Goal: Transaction & Acquisition: Purchase product/service

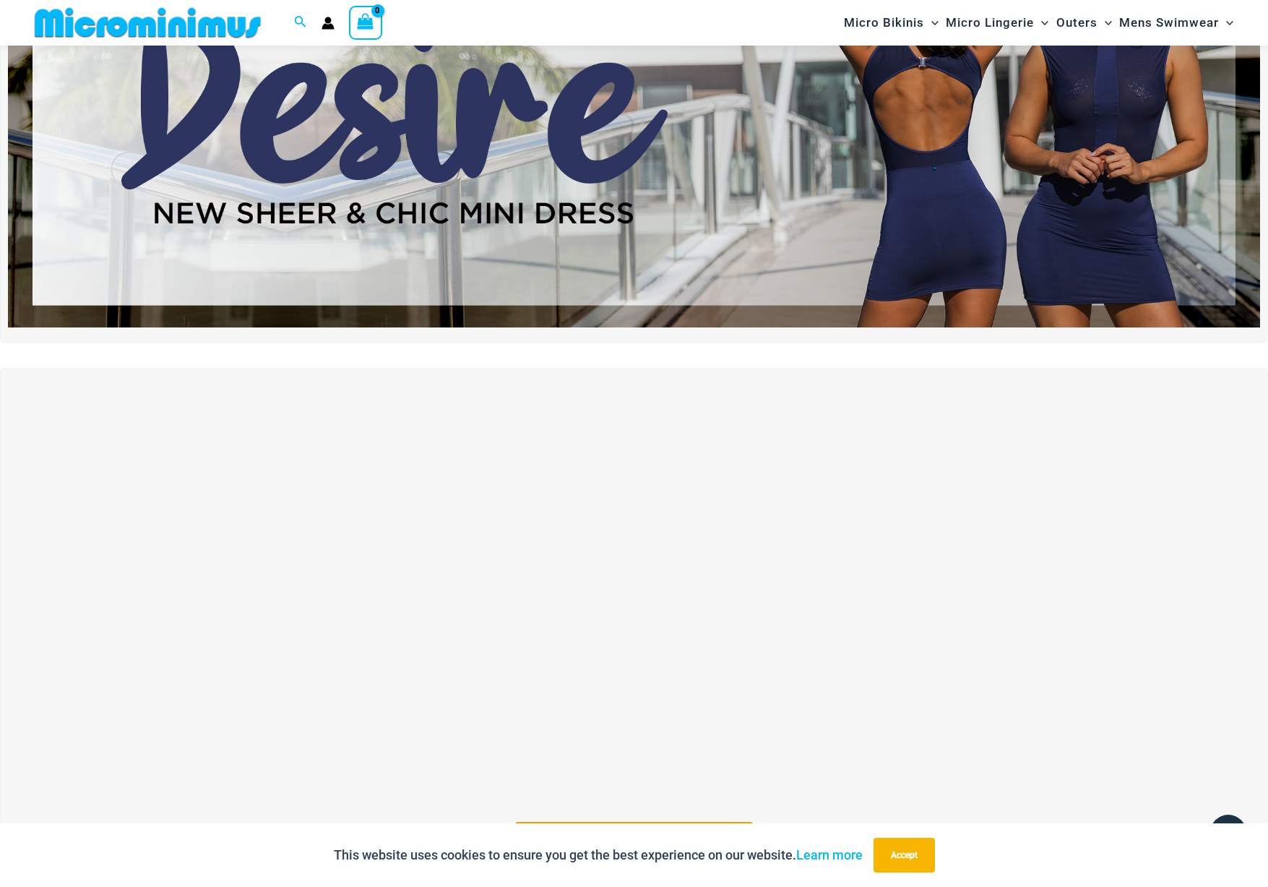
scroll to position [219, 0]
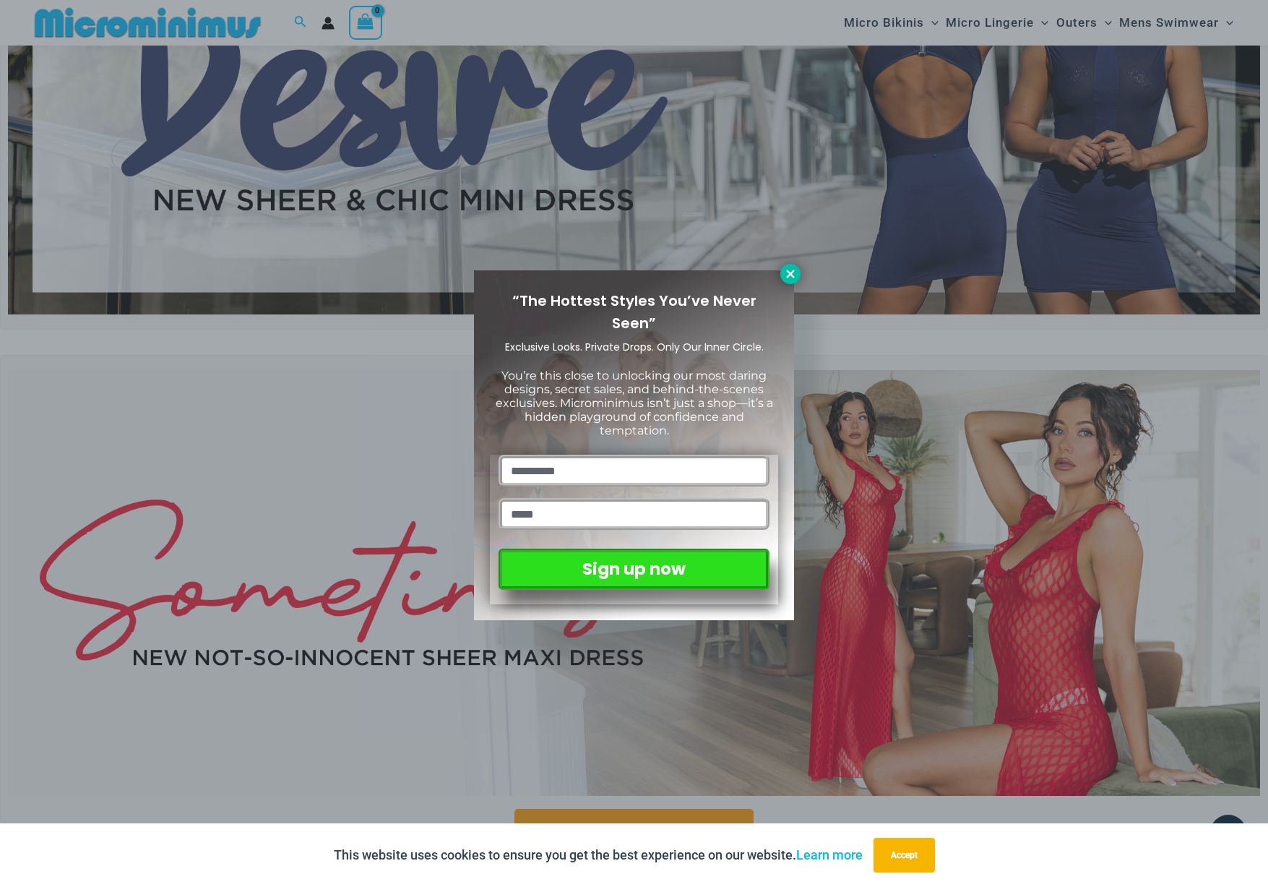
click at [789, 277] on icon at bounding box center [790, 274] width 8 height 8
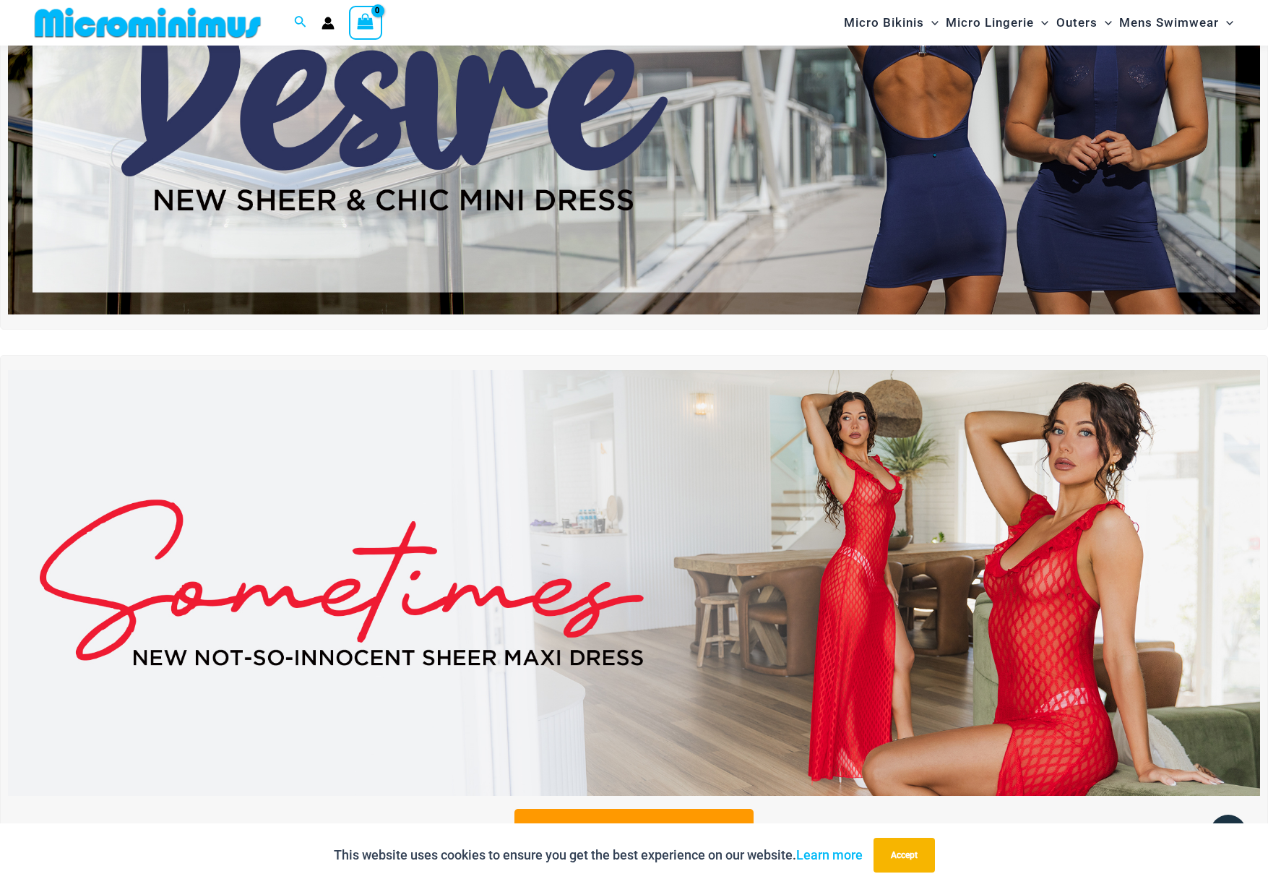
click at [521, 591] on img at bounding box center [634, 583] width 1253 height 426
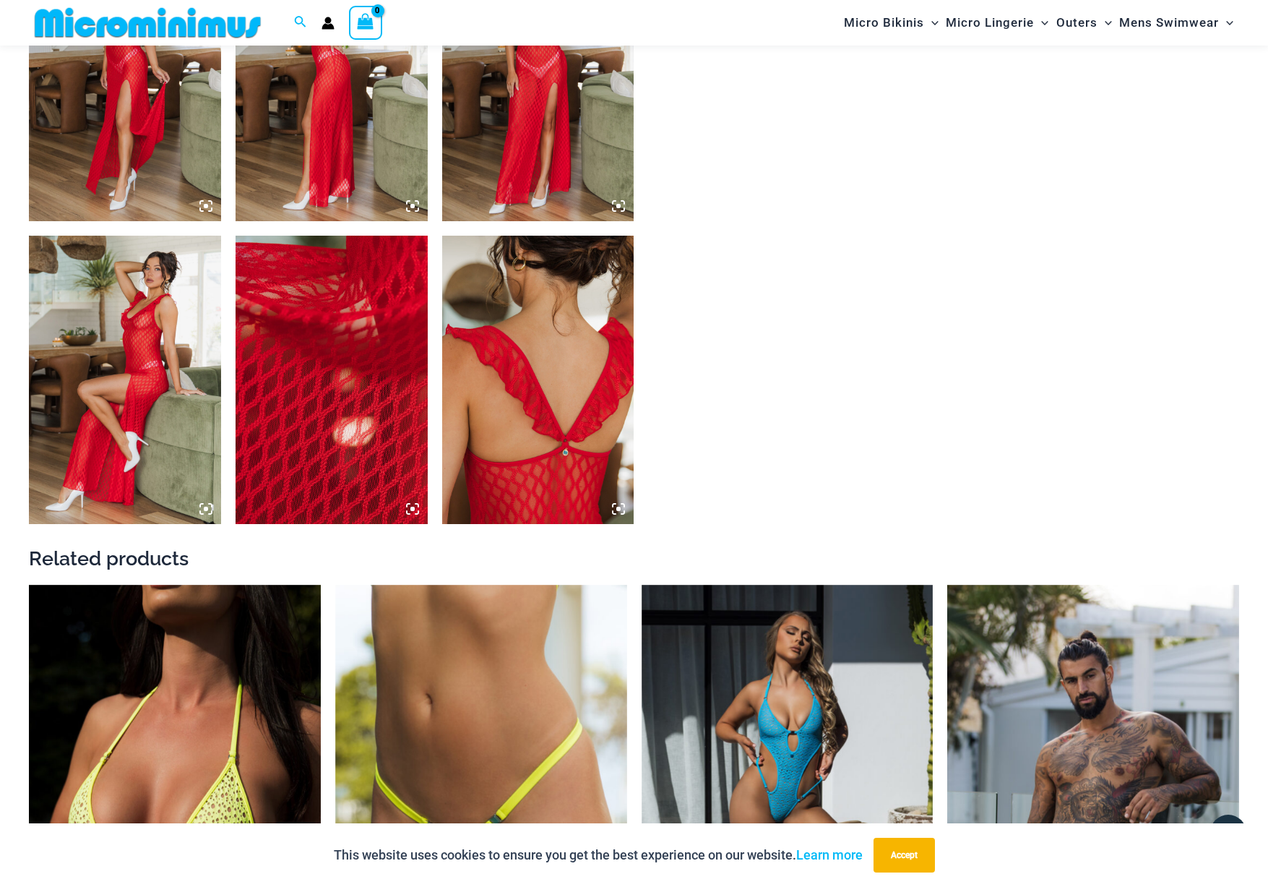
scroll to position [1397, 0]
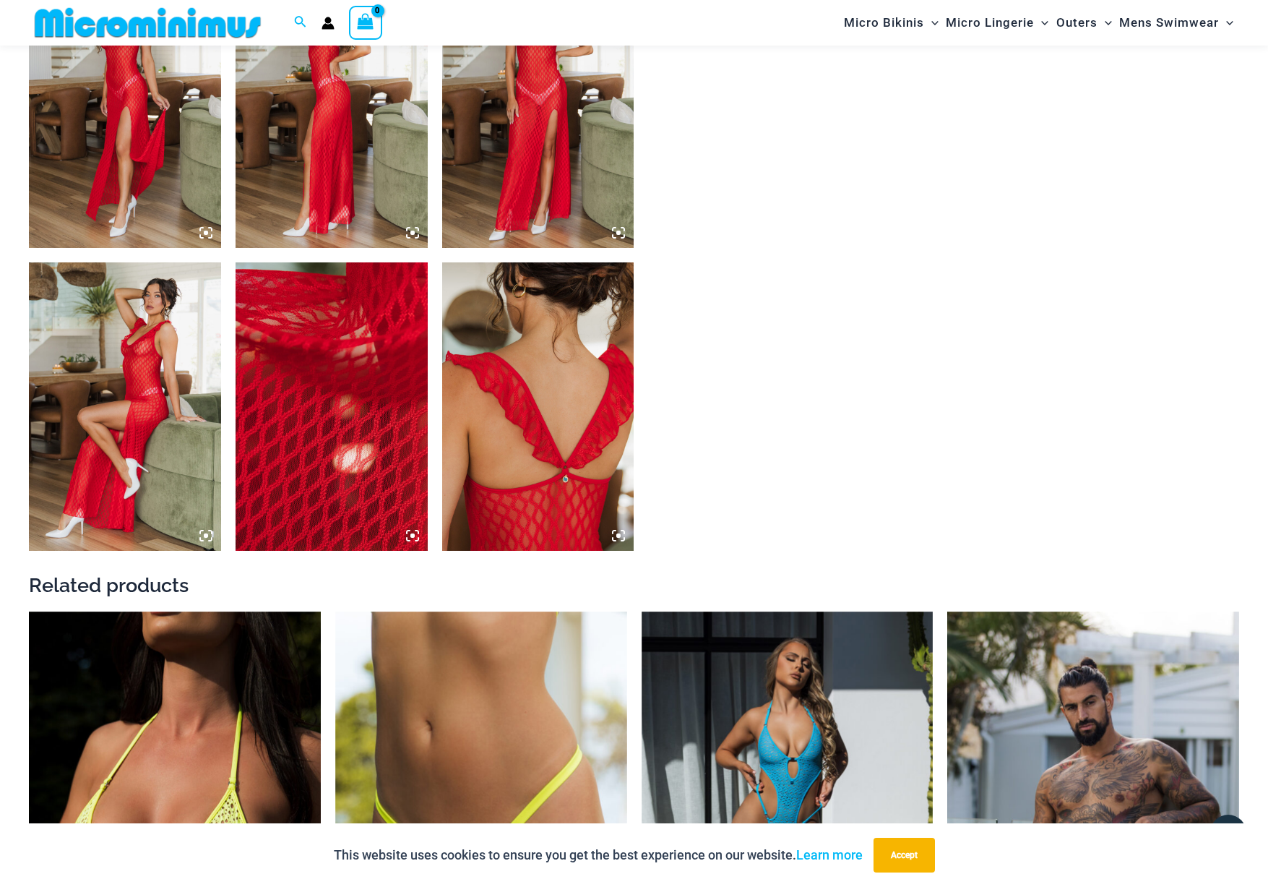
click at [152, 351] on img at bounding box center [125, 406] width 192 height 288
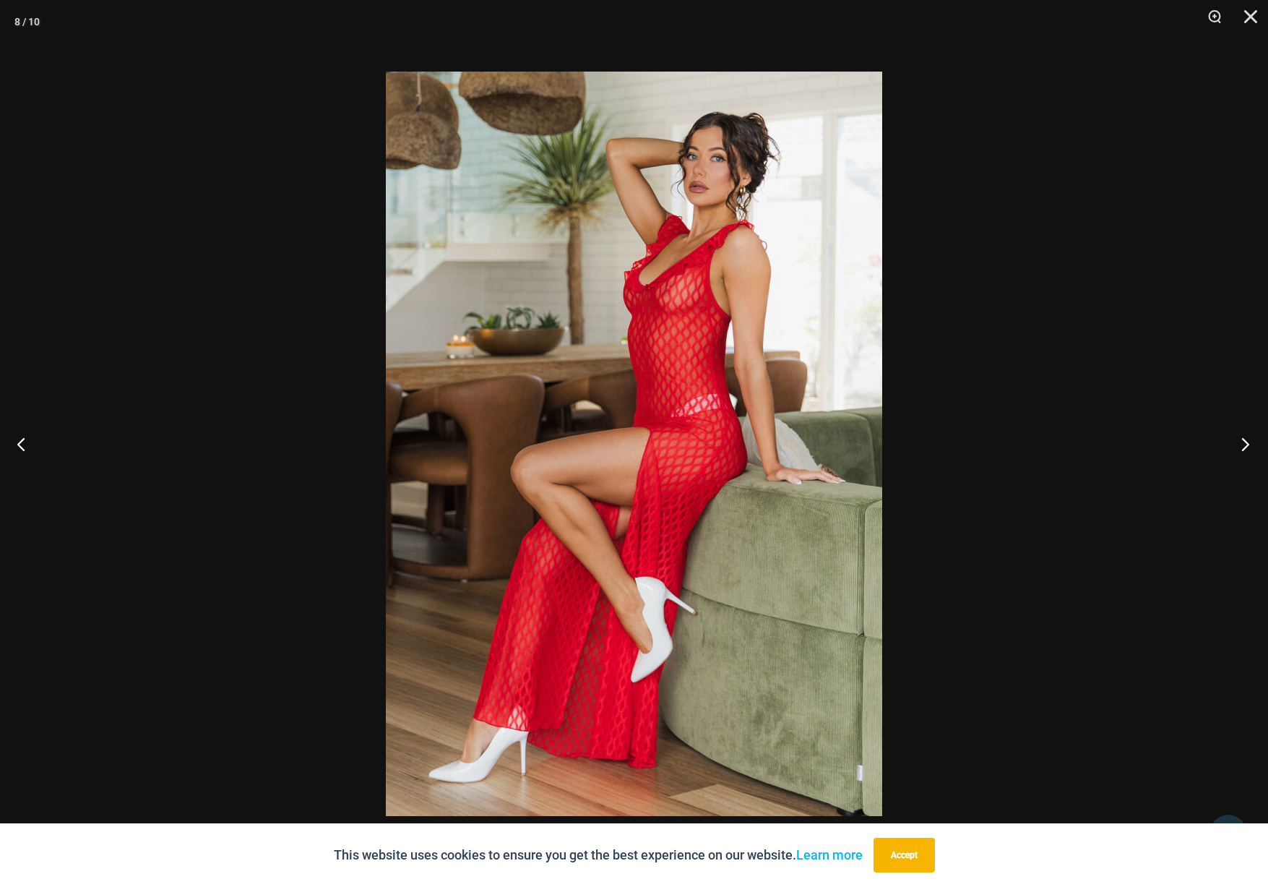
click at [1251, 446] on button "Next" at bounding box center [1241, 444] width 54 height 72
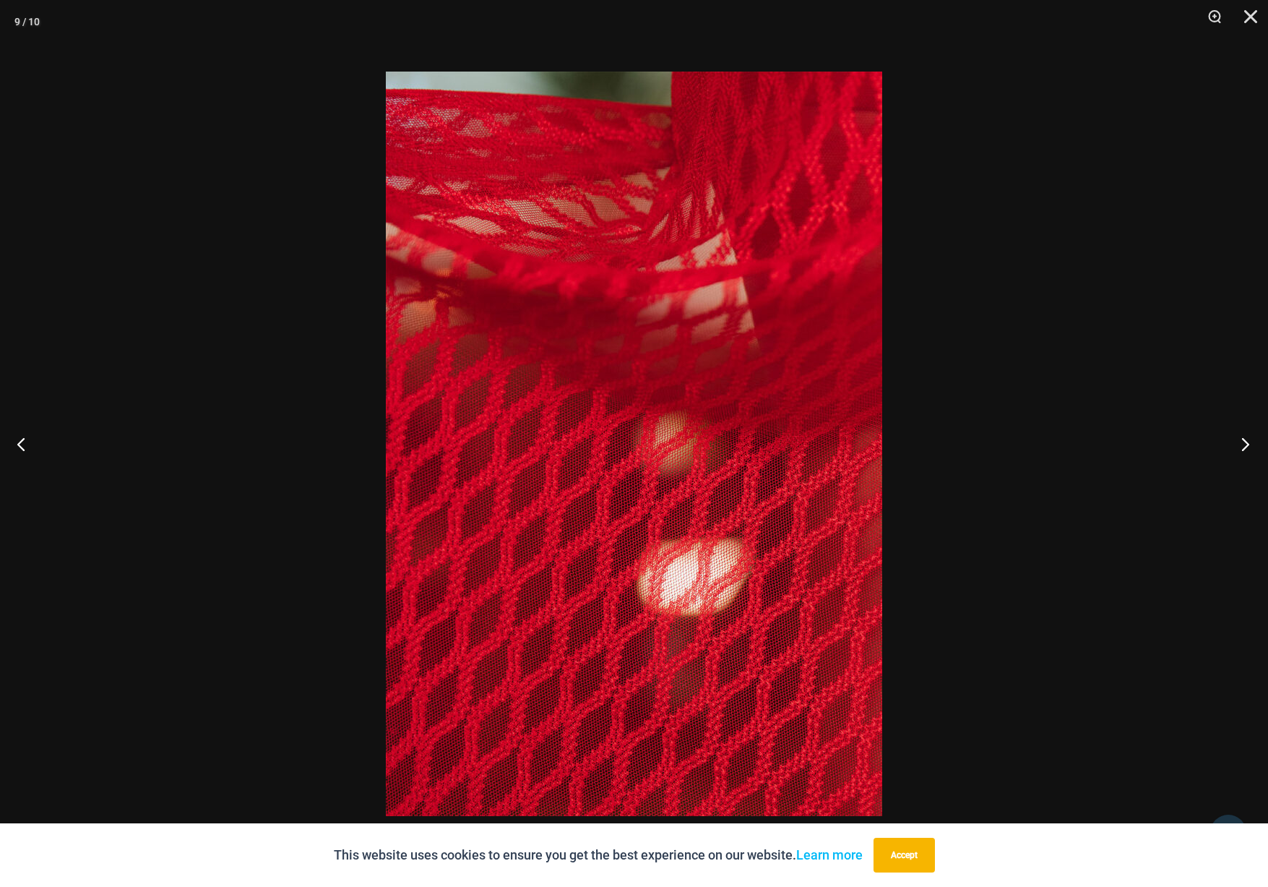
click at [1251, 446] on button "Next" at bounding box center [1241, 444] width 54 height 72
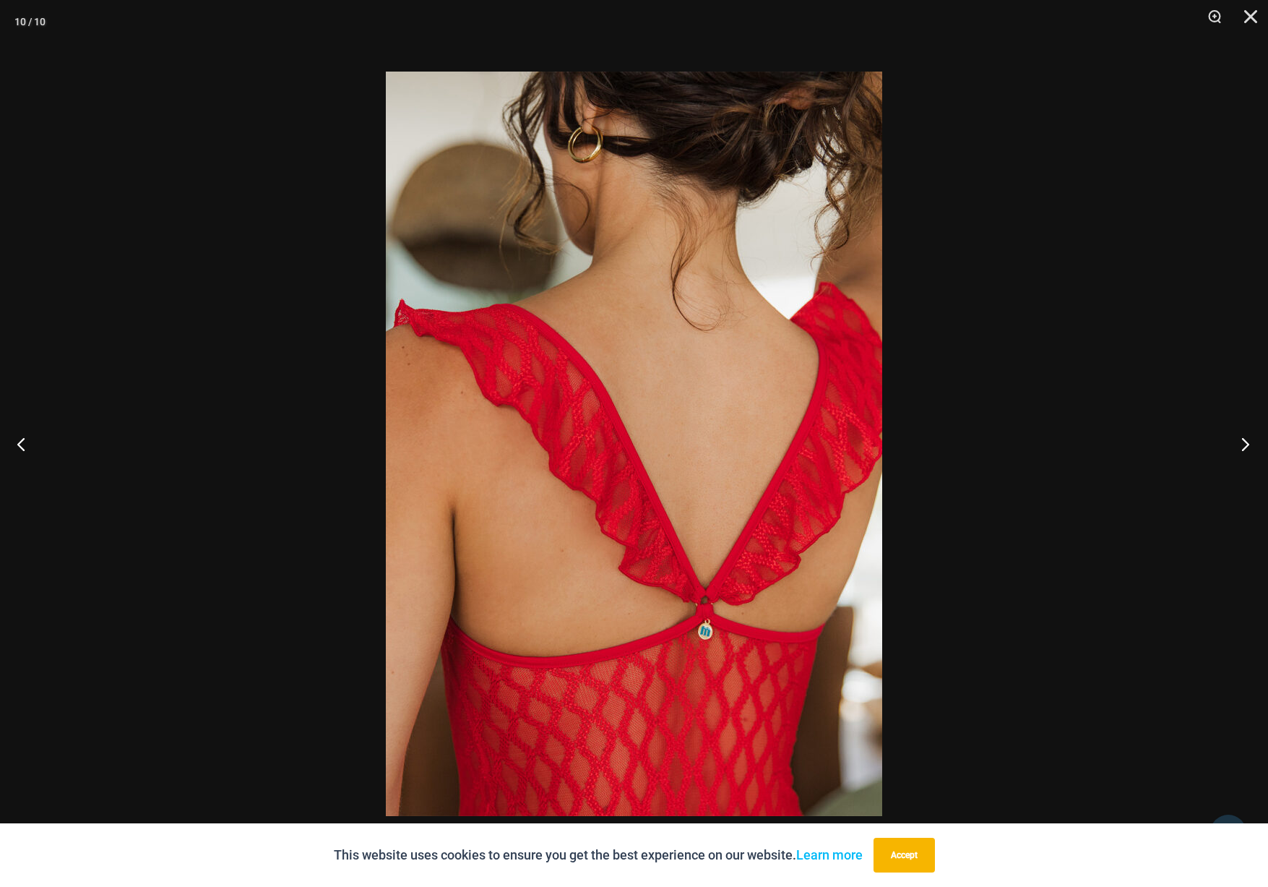
click at [1251, 446] on button "Next" at bounding box center [1241, 444] width 54 height 72
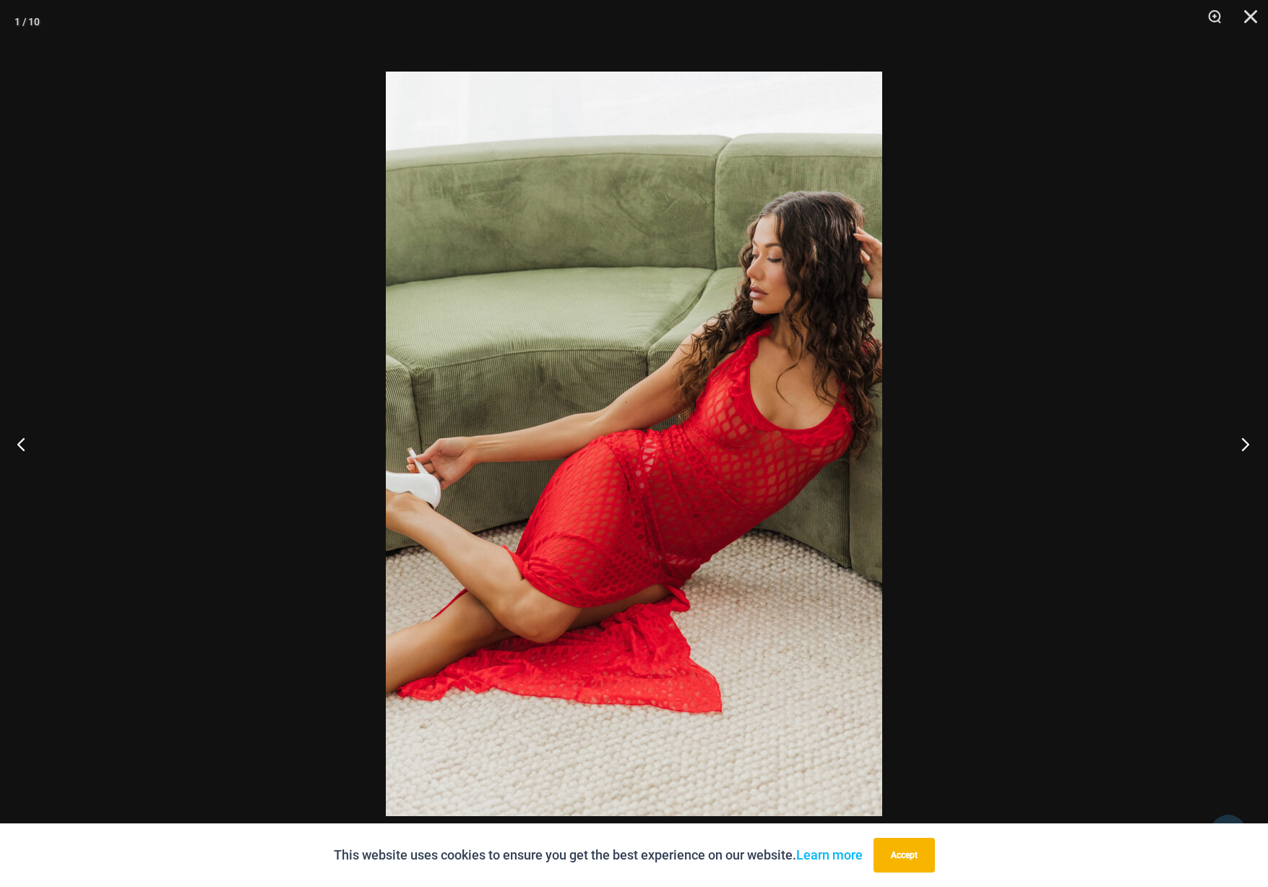
click at [1251, 446] on button "Next" at bounding box center [1241, 444] width 54 height 72
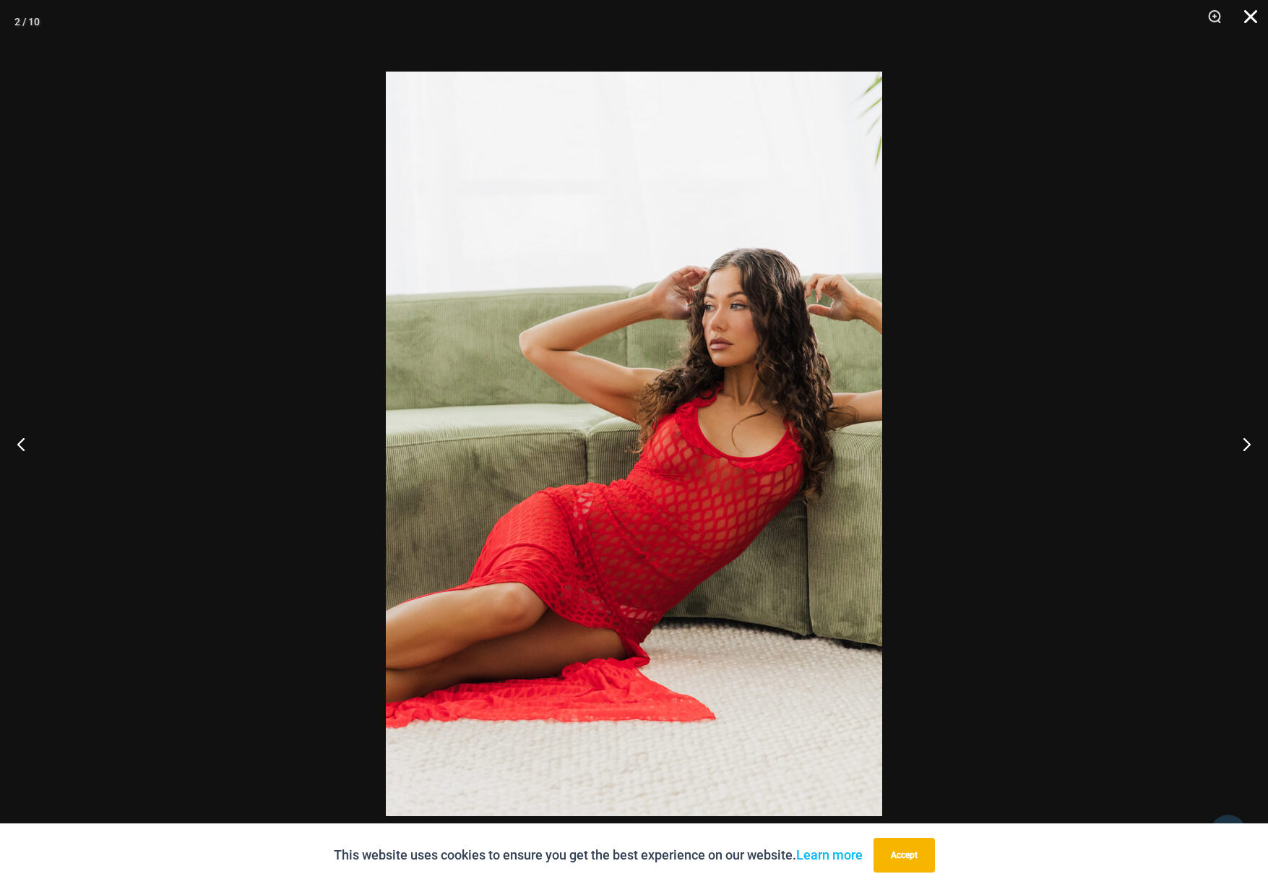
click at [1255, 12] on button "Close" at bounding box center [1246, 21] width 36 height 43
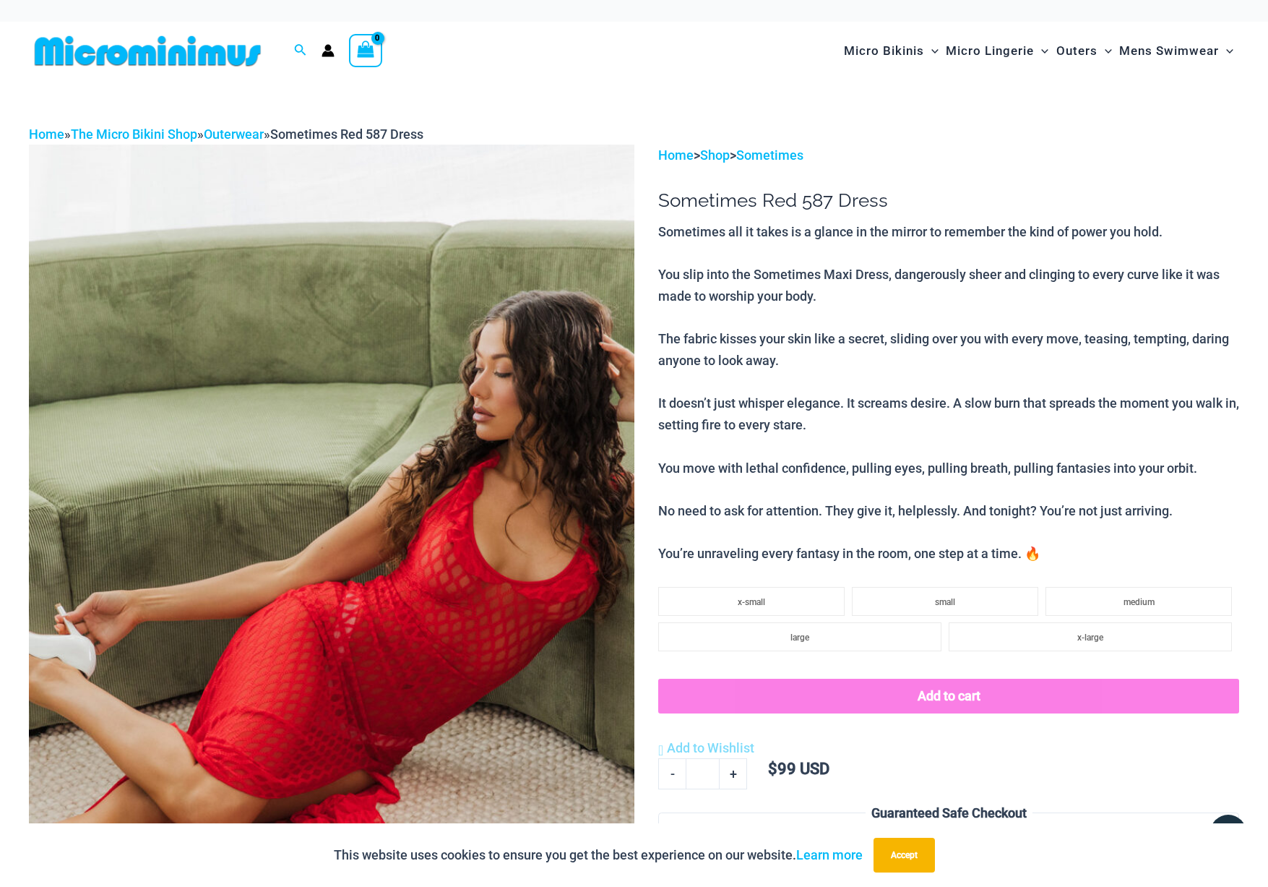
scroll to position [0, 0]
